Goal: Obtain resource: Download file/media

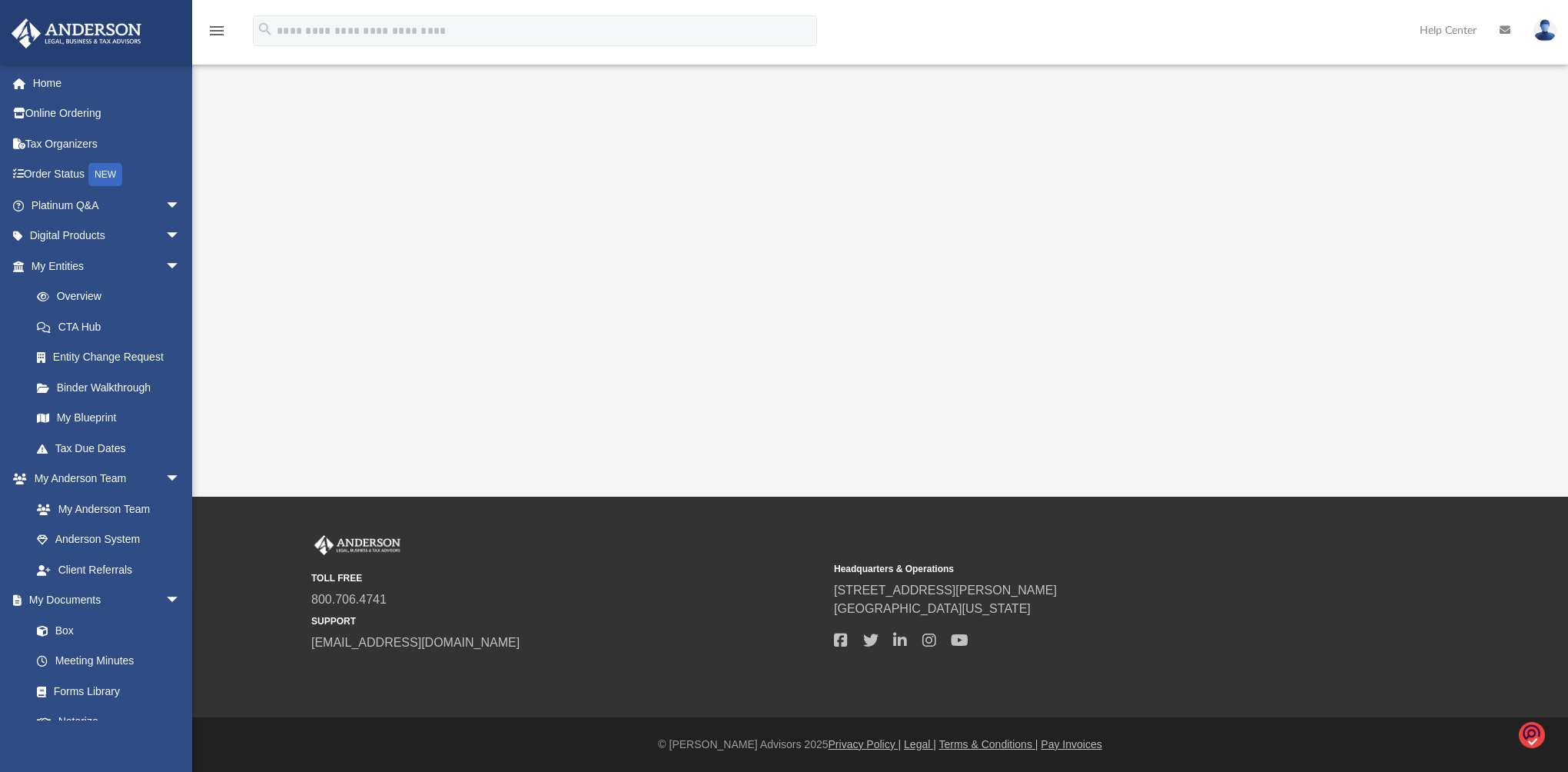
click at [58, 631] on link "Box" at bounding box center [105, 631] width 167 height 31
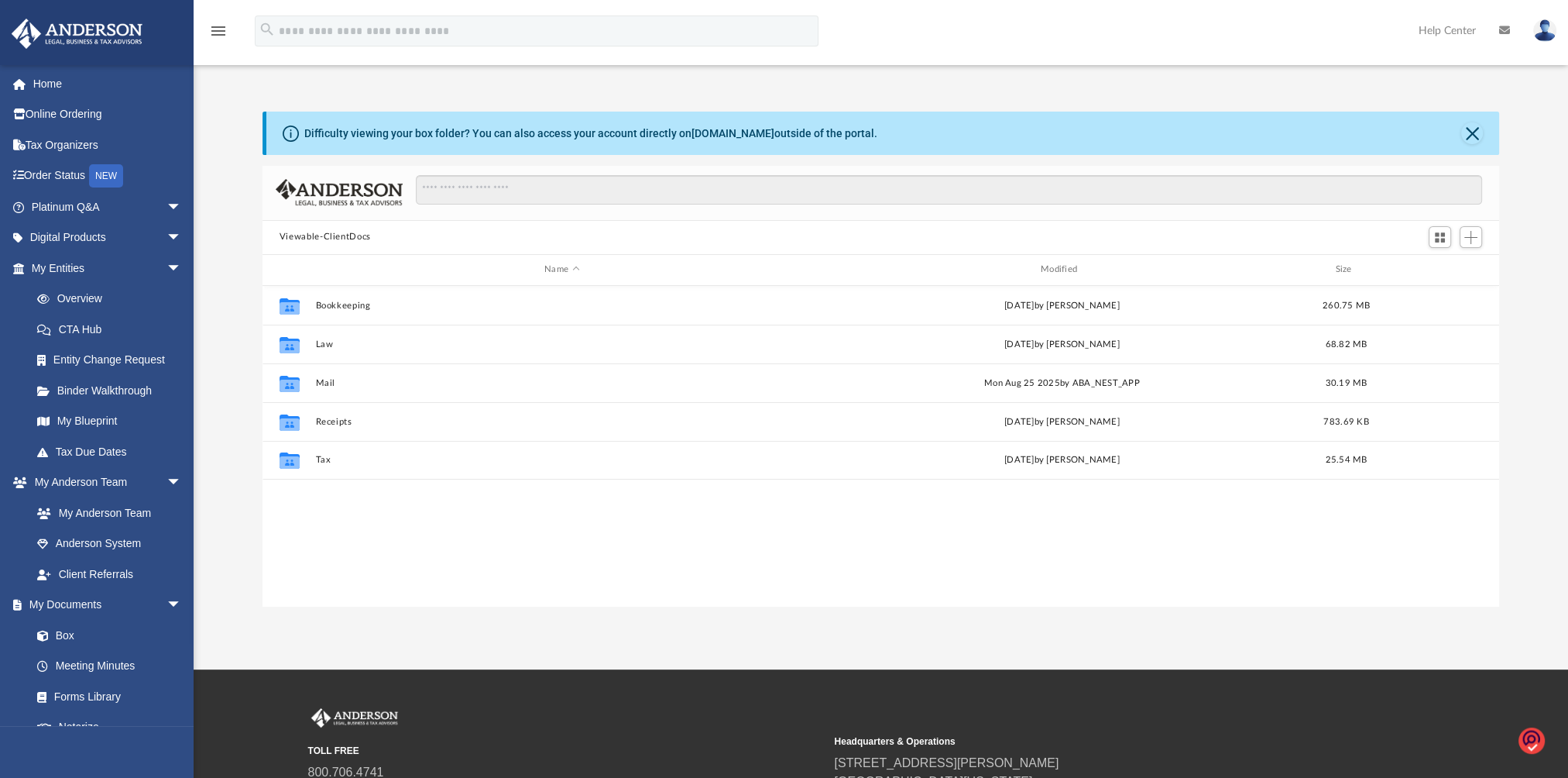
scroll to position [340, 1224]
click at [326, 378] on button "Mail" at bounding box center [561, 383] width 493 height 10
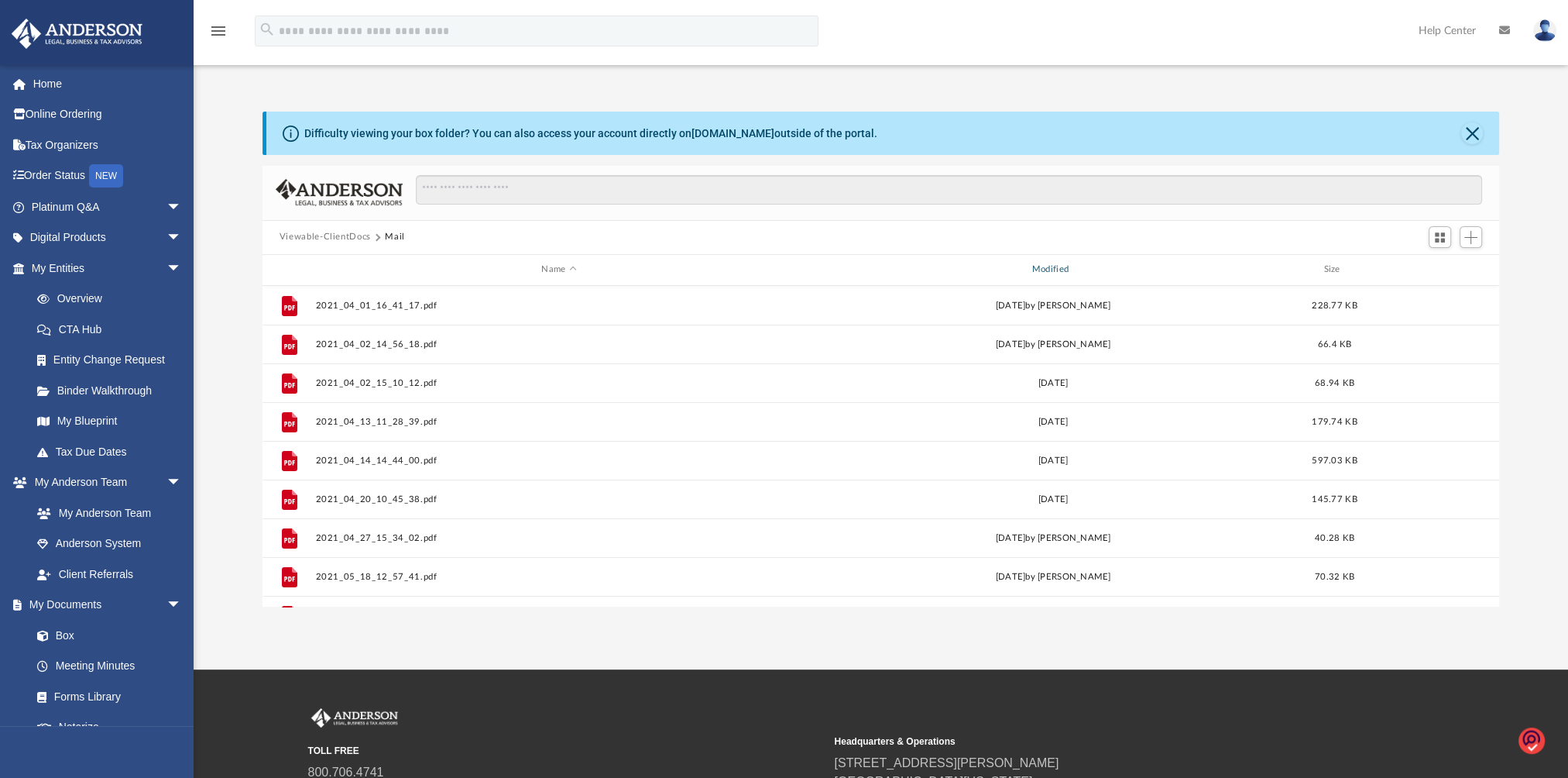
click at [1060, 269] on div "Modified" at bounding box center [1053, 269] width 488 height 14
click at [1053, 262] on div "Modified" at bounding box center [1053, 269] width 488 height 14
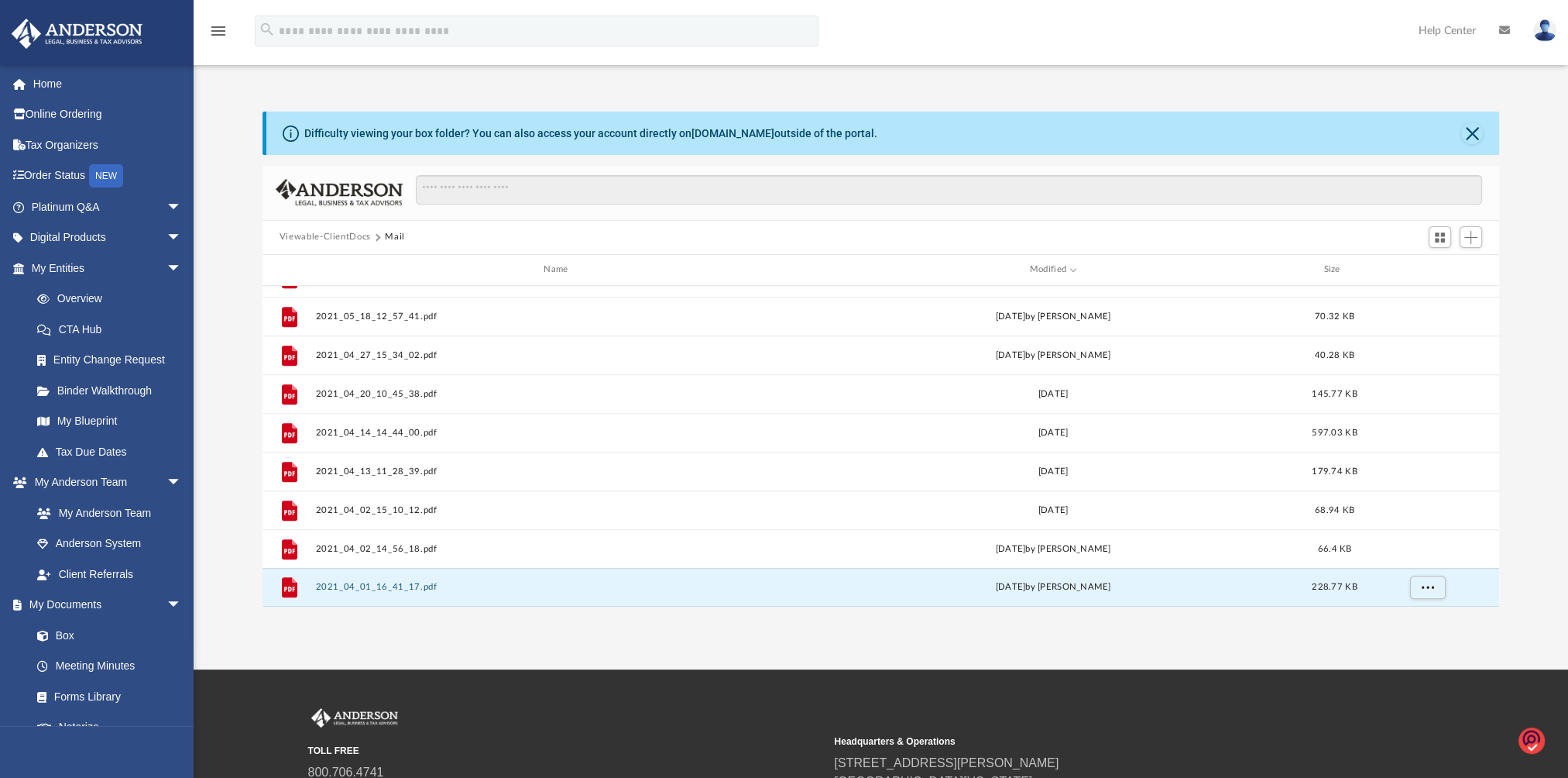
click at [394, 588] on button "2021_04_01_16_41_17.pdf" at bounding box center [559, 587] width 487 height 10
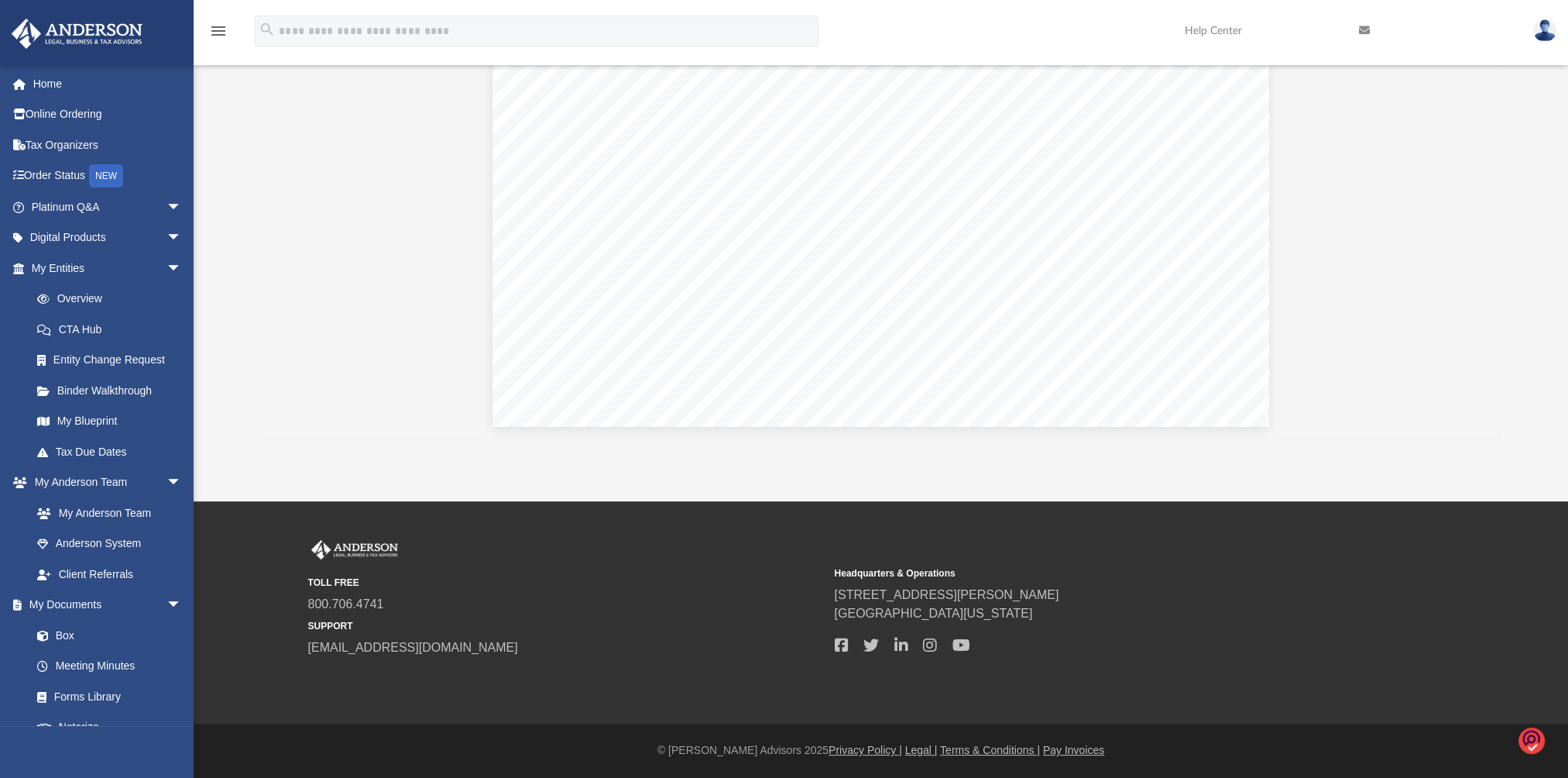
scroll to position [0, 0]
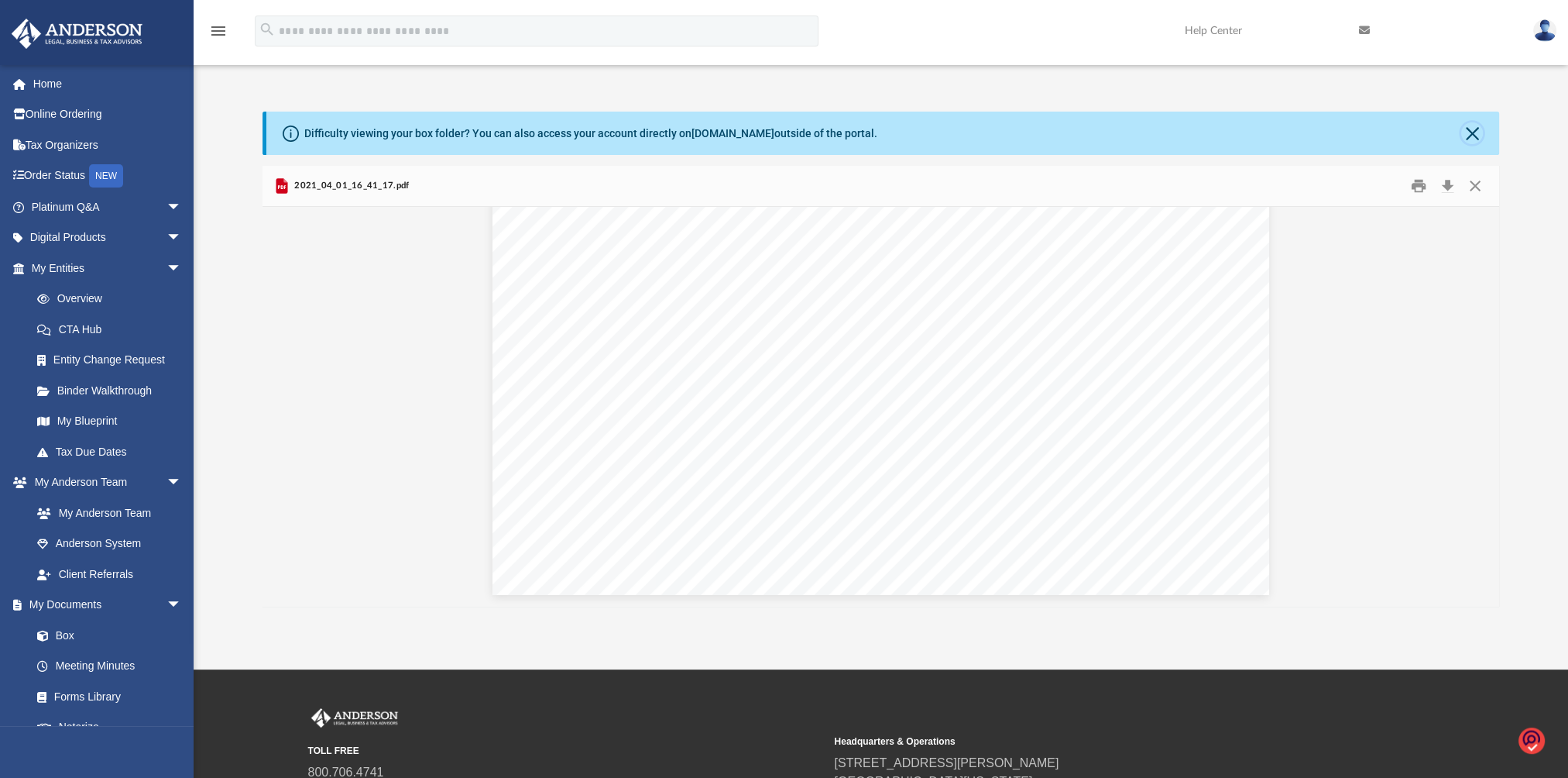
click at [1471, 135] on button "Close" at bounding box center [1472, 133] width 22 height 22
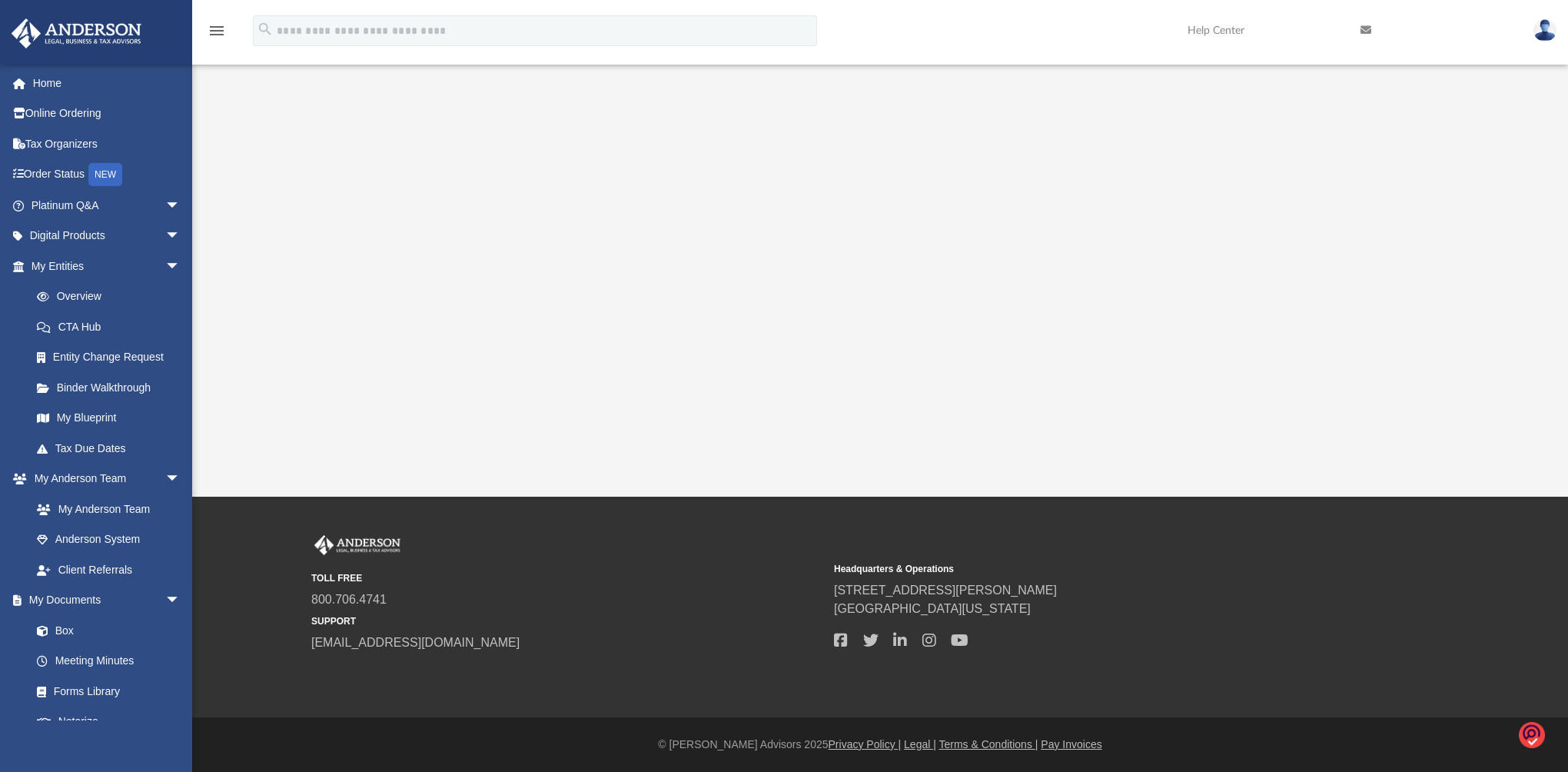
click at [108, 621] on link "Box" at bounding box center [105, 631] width 167 height 31
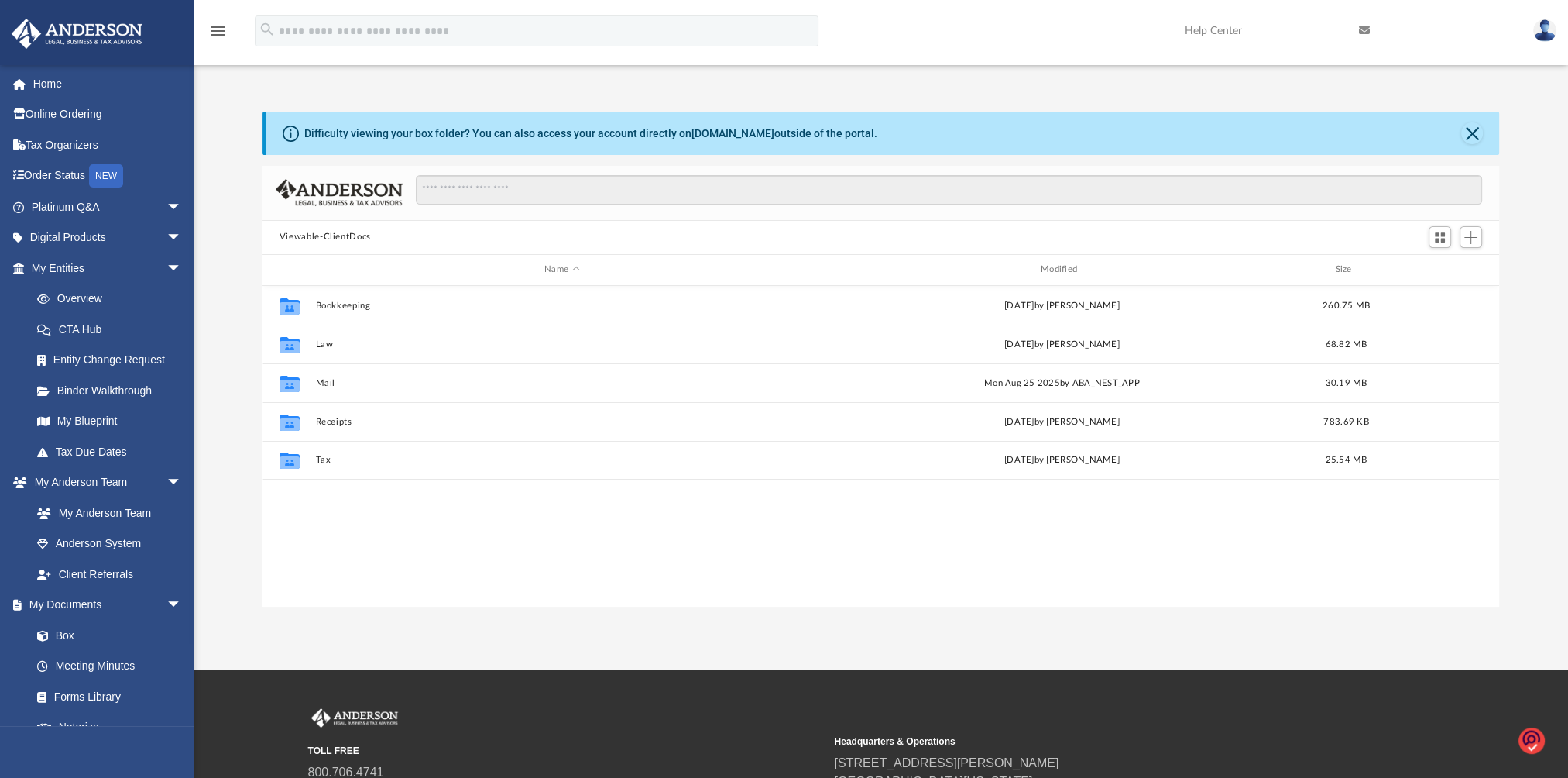
scroll to position [340, 1224]
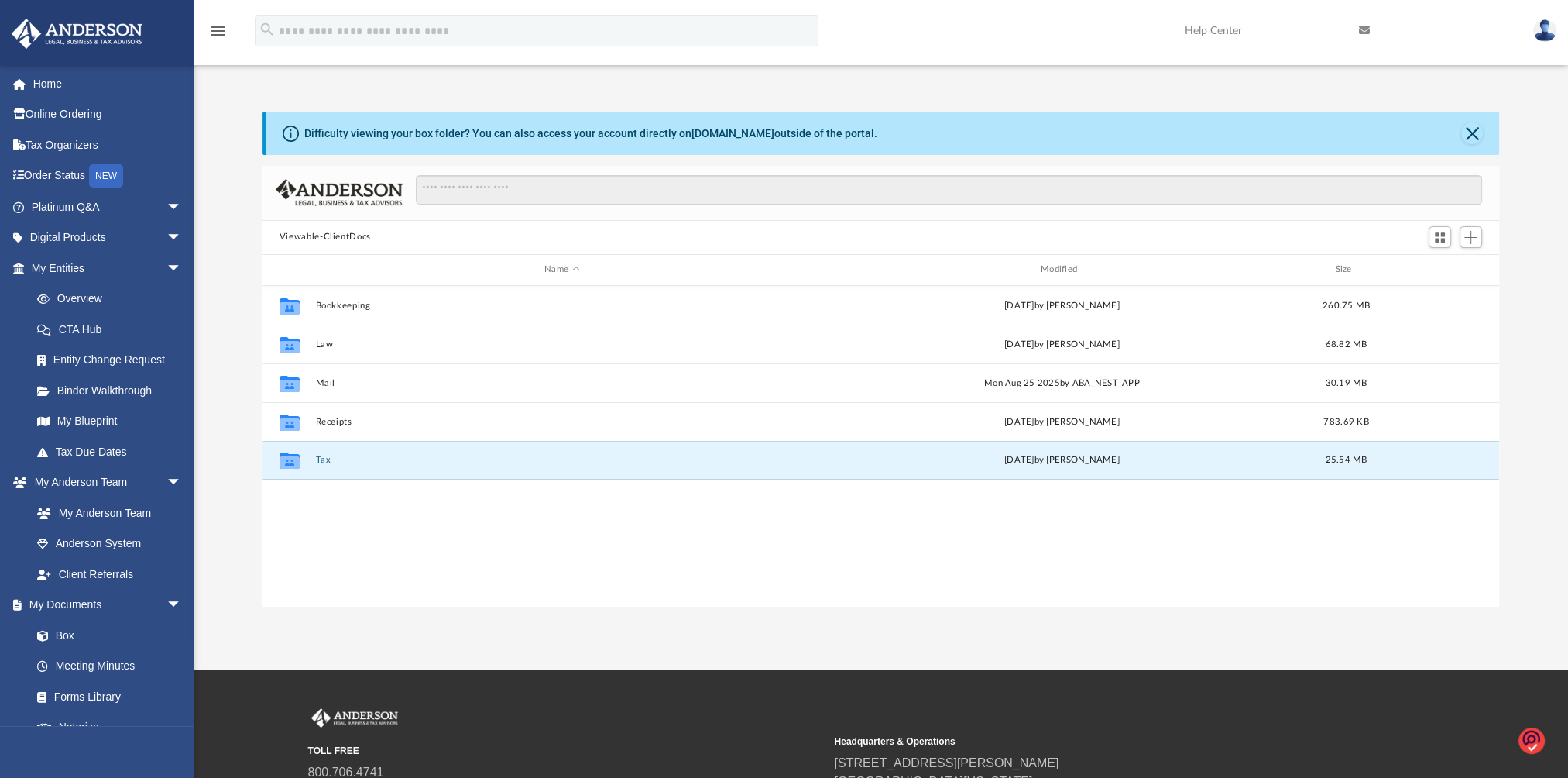
click at [324, 455] on button "Tax" at bounding box center [561, 460] width 493 height 10
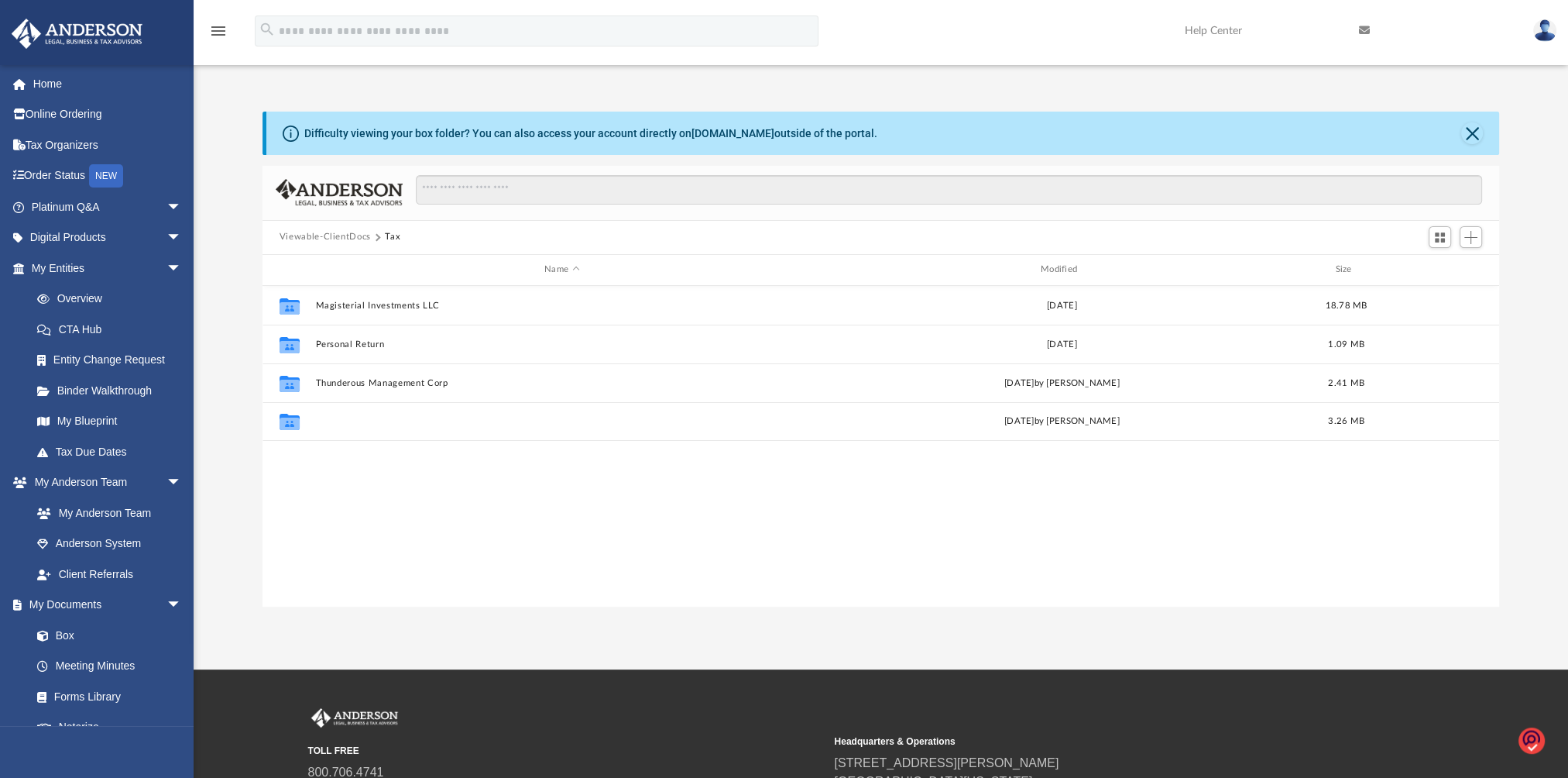
click at [409, 423] on button "Trooper Entertainer, LLC" at bounding box center [561, 421] width 493 height 10
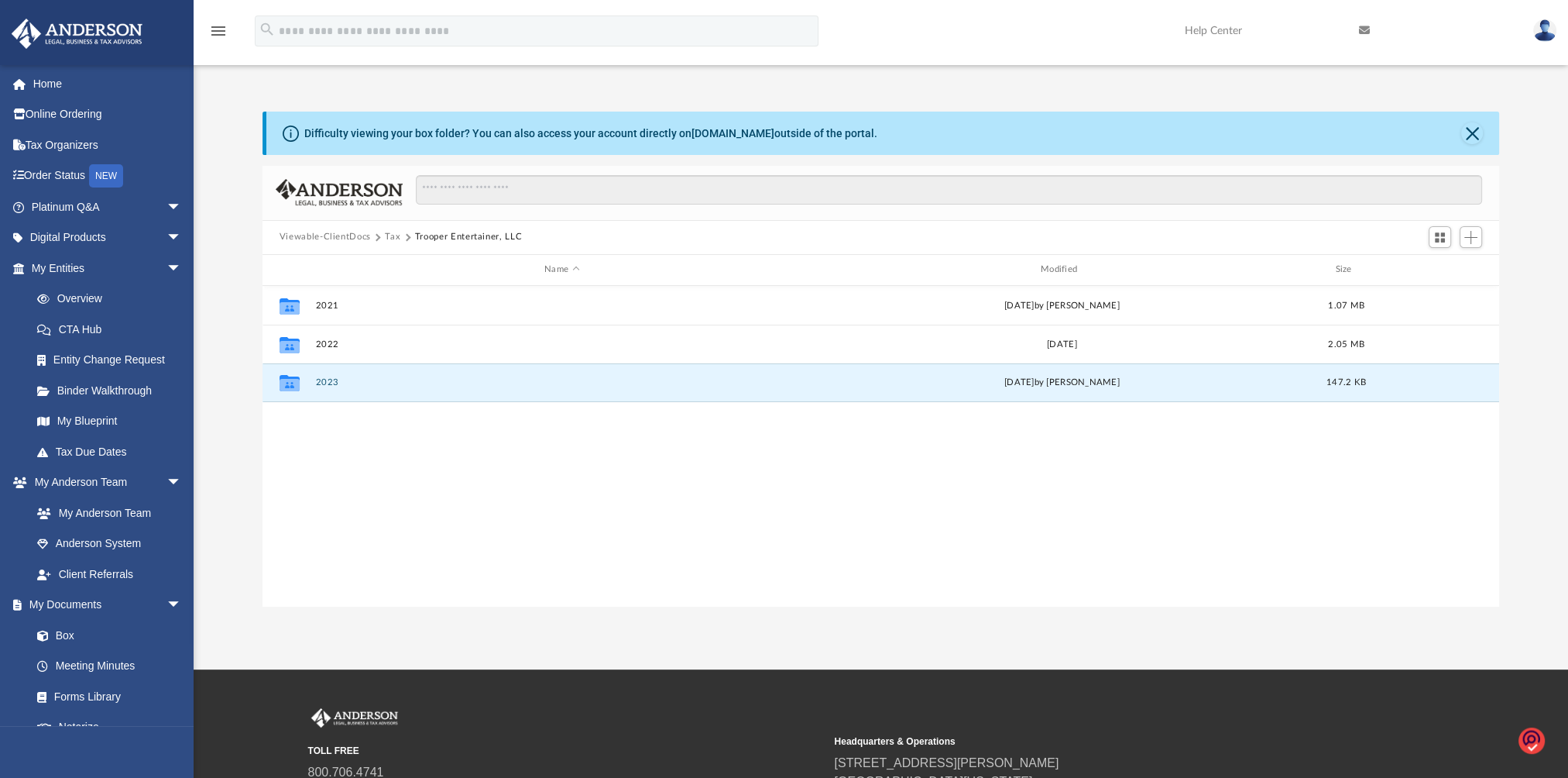
click at [328, 383] on button "2023" at bounding box center [561, 383] width 493 height 10
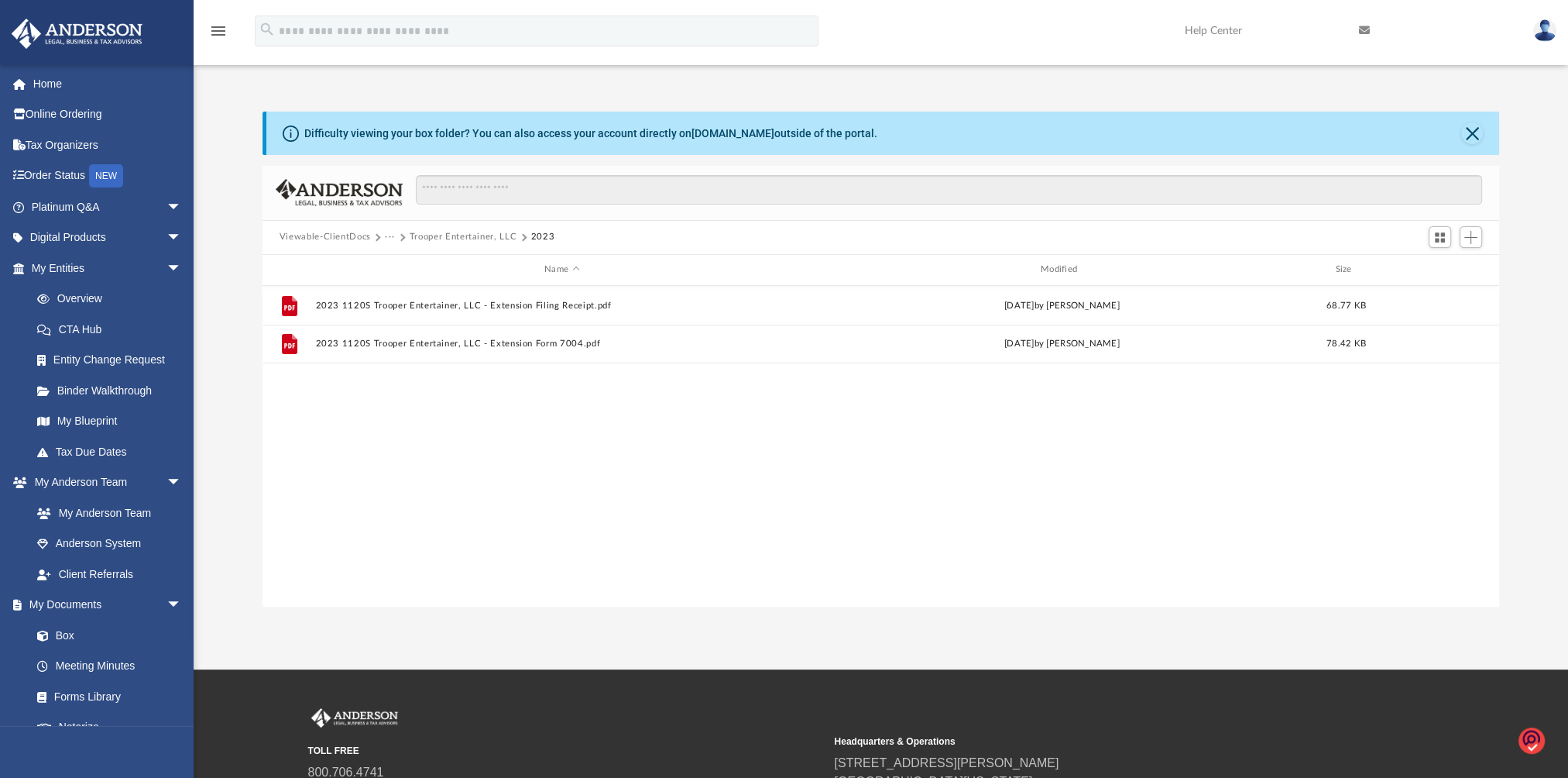
click at [364, 236] on button "Viewable-ClientDocs" at bounding box center [326, 237] width 92 height 14
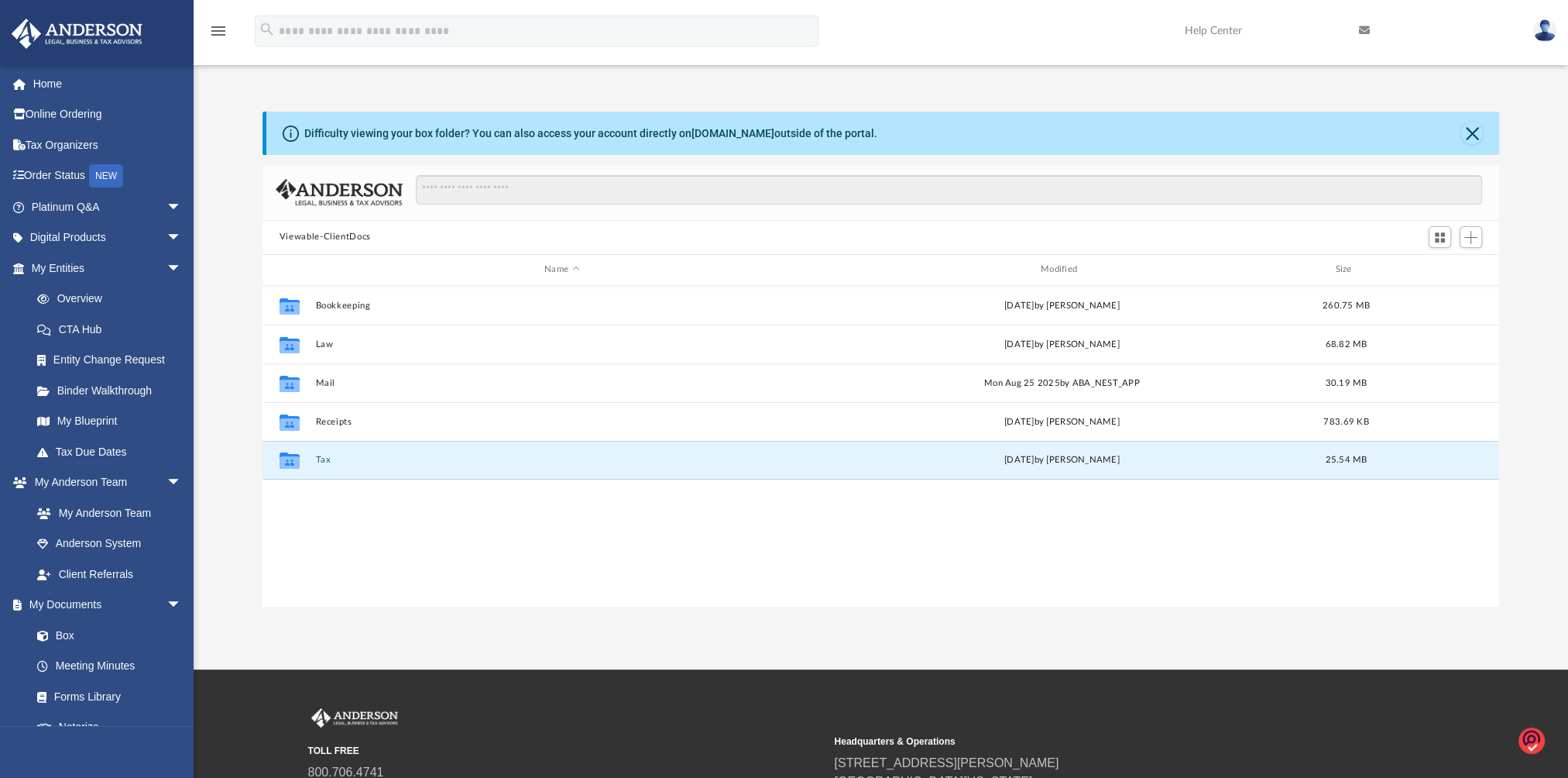
click at [327, 460] on button "Tax" at bounding box center [561, 460] width 493 height 10
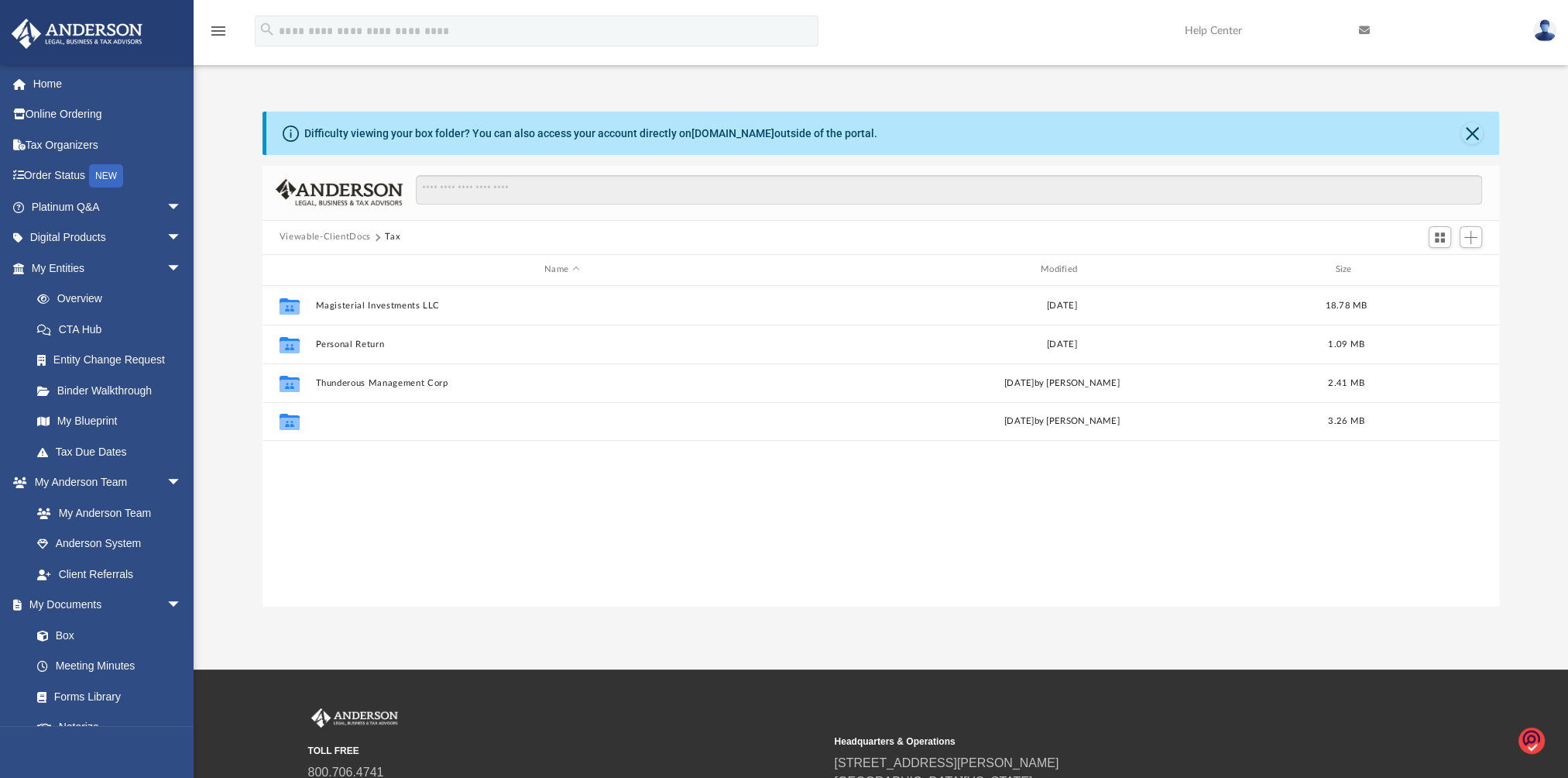
click at [359, 421] on button "Trooper Entertainer, LLC" at bounding box center [561, 421] width 493 height 10
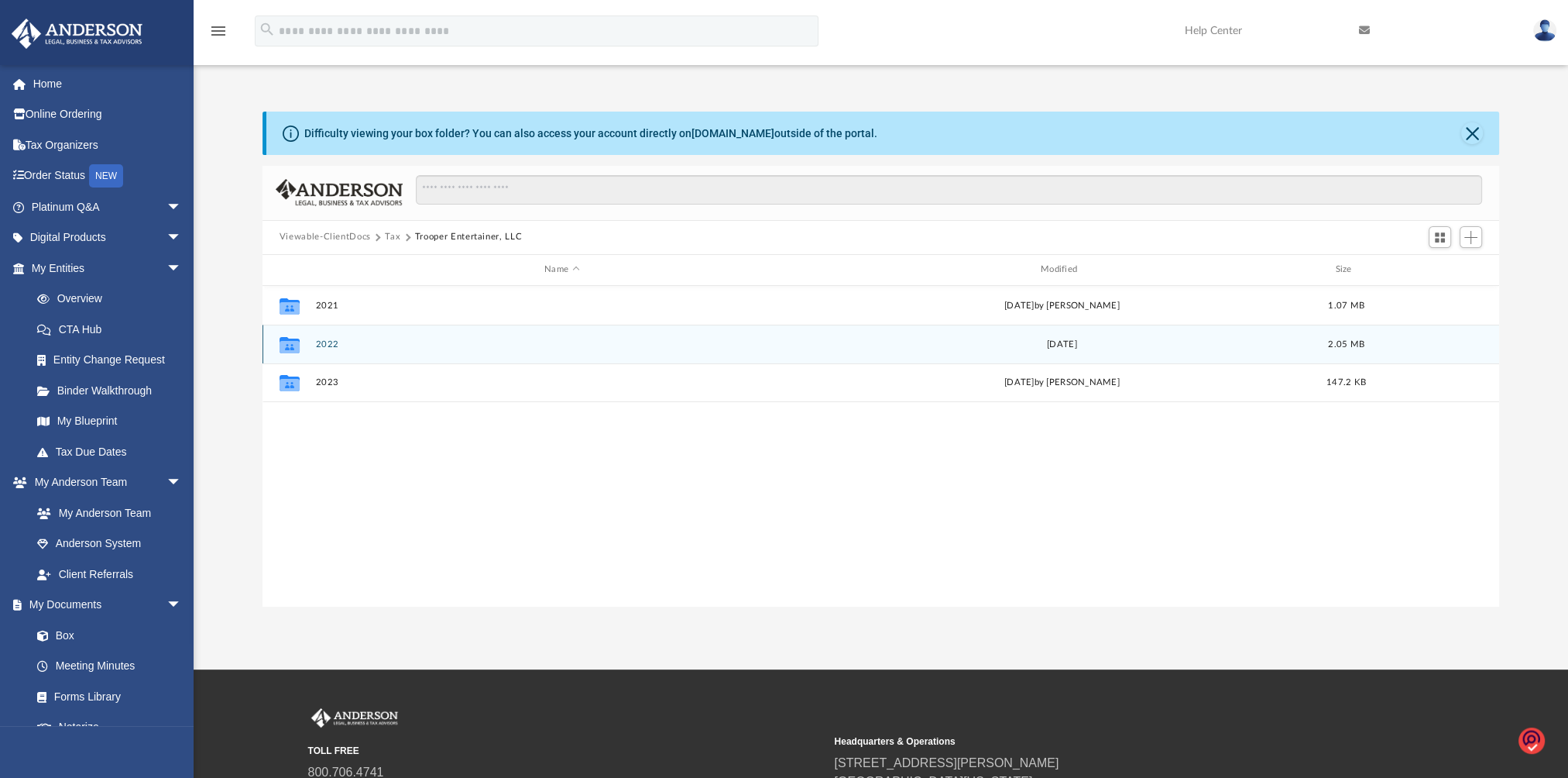
click at [328, 336] on div "Collaborated Folder 2022 [DATE] 2.05 MB" at bounding box center [881, 344] width 1236 height 39
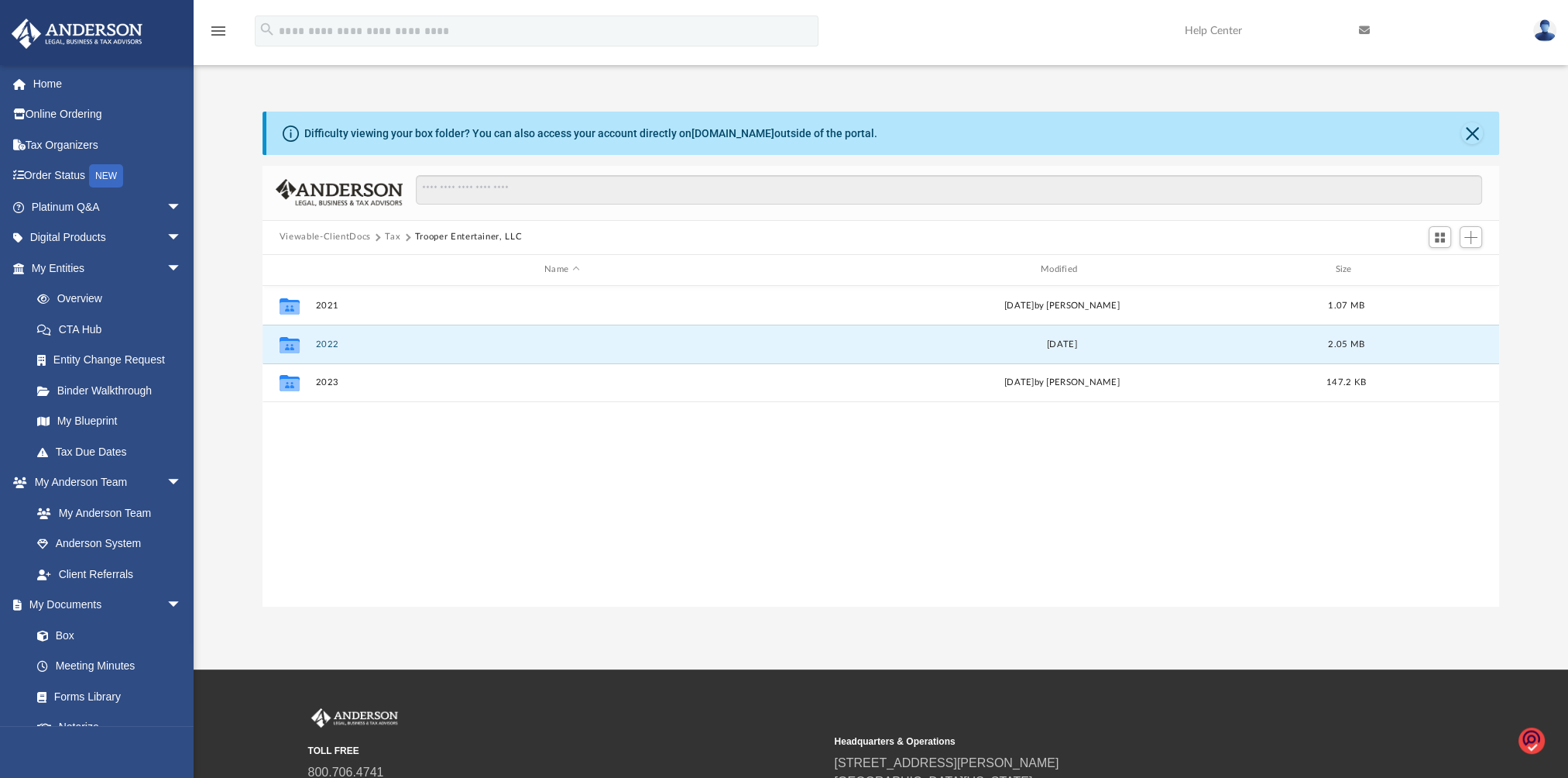
click at [327, 338] on button "2022" at bounding box center [561, 344] width 493 height 10
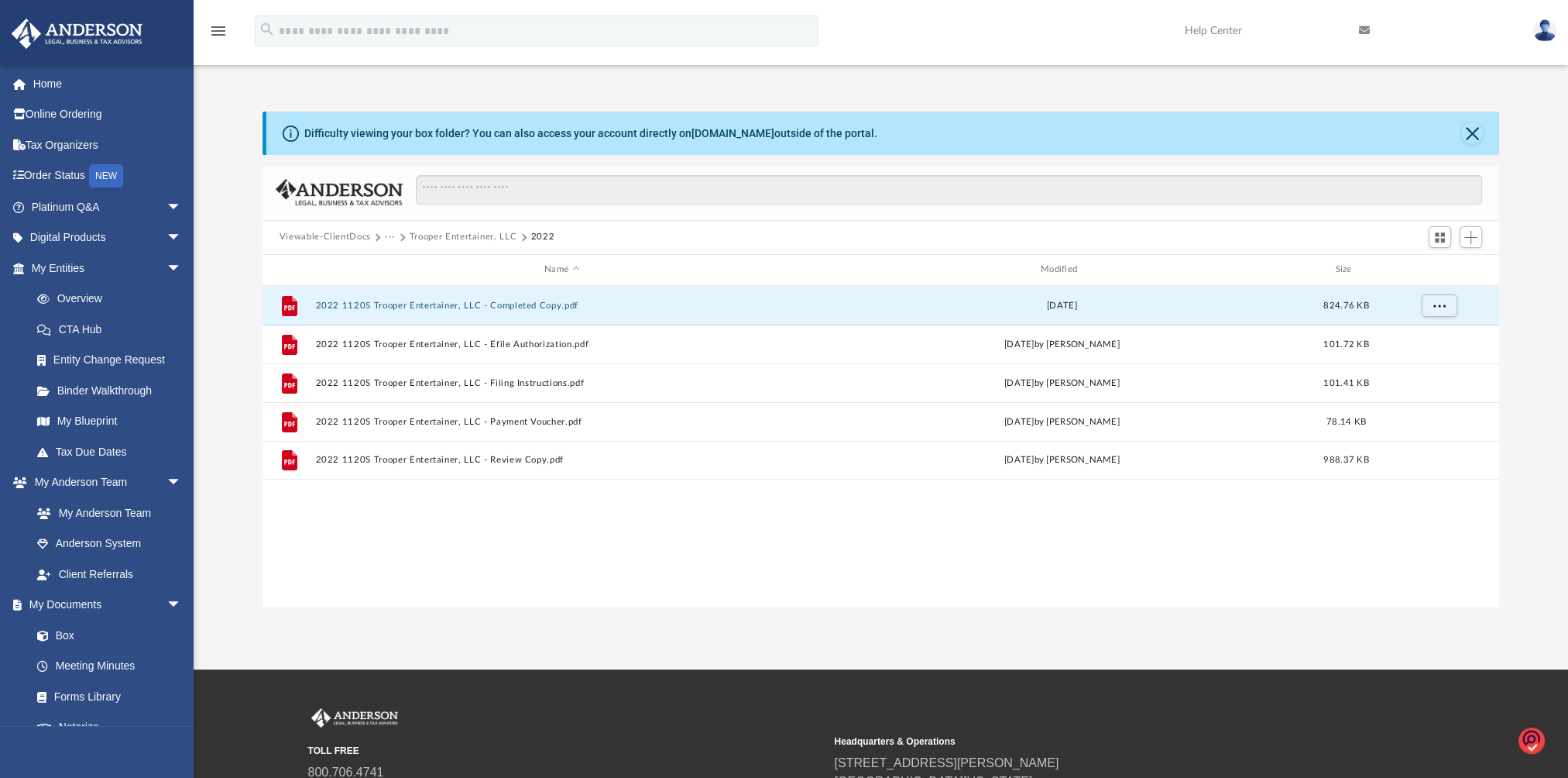
click at [431, 300] on button "2022 1120S Trooper Entertainer, LLC - Completed Copy.pdf" at bounding box center [561, 305] width 493 height 10
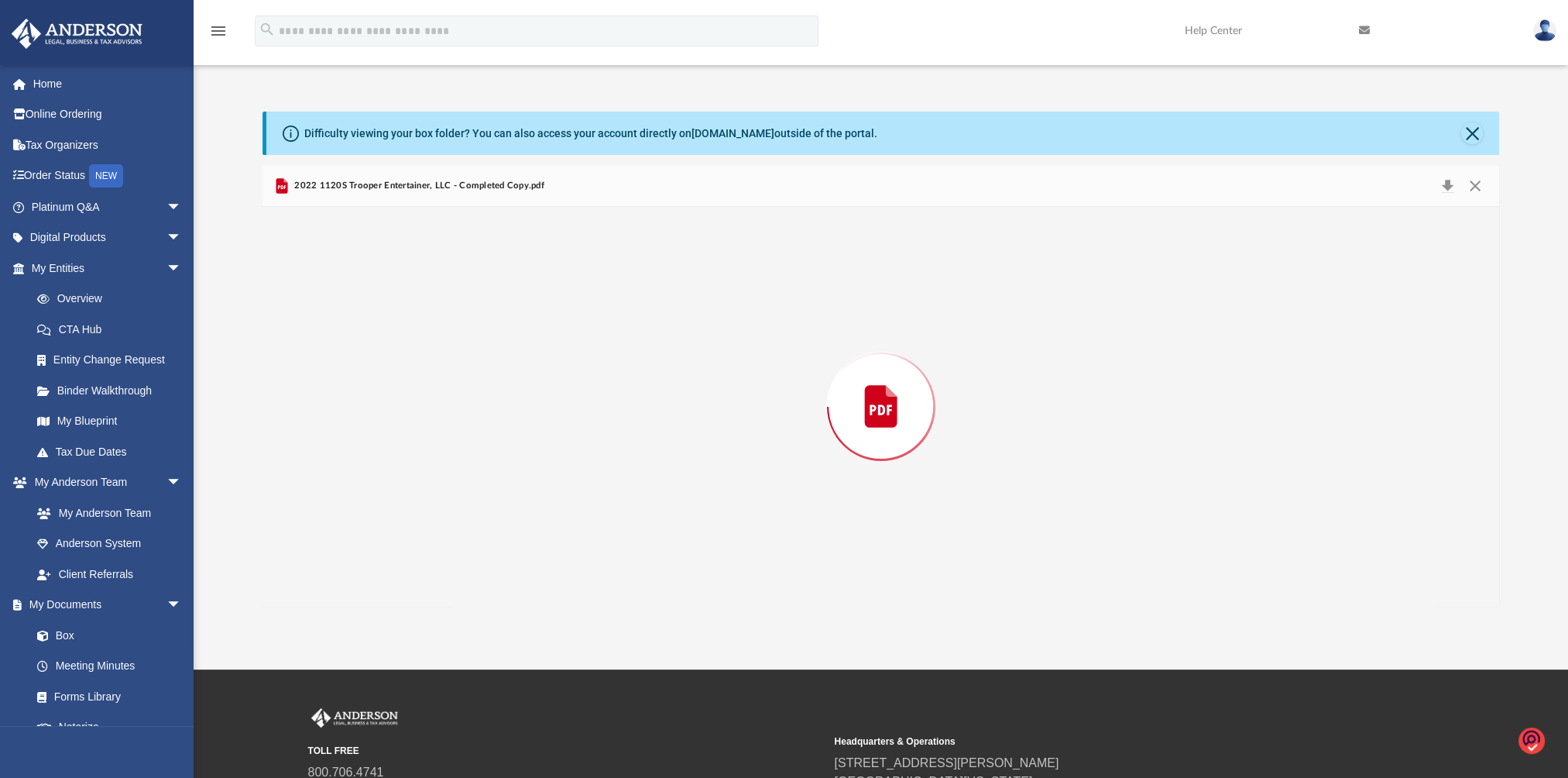
click at [431, 299] on div "Preview" at bounding box center [881, 406] width 1237 height 400
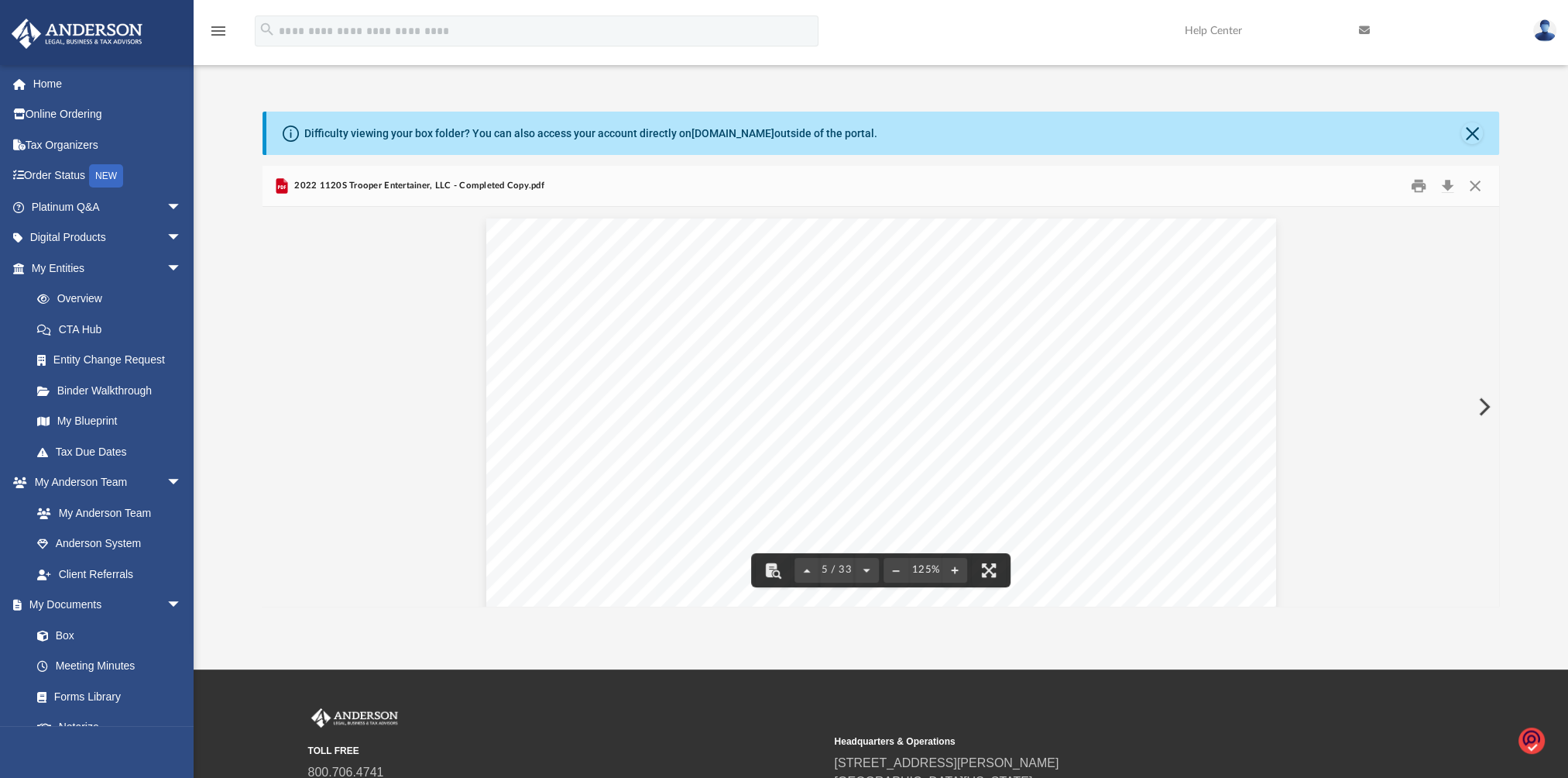
scroll to position [168, 0]
